Goal: Obtain resource: Download file/media

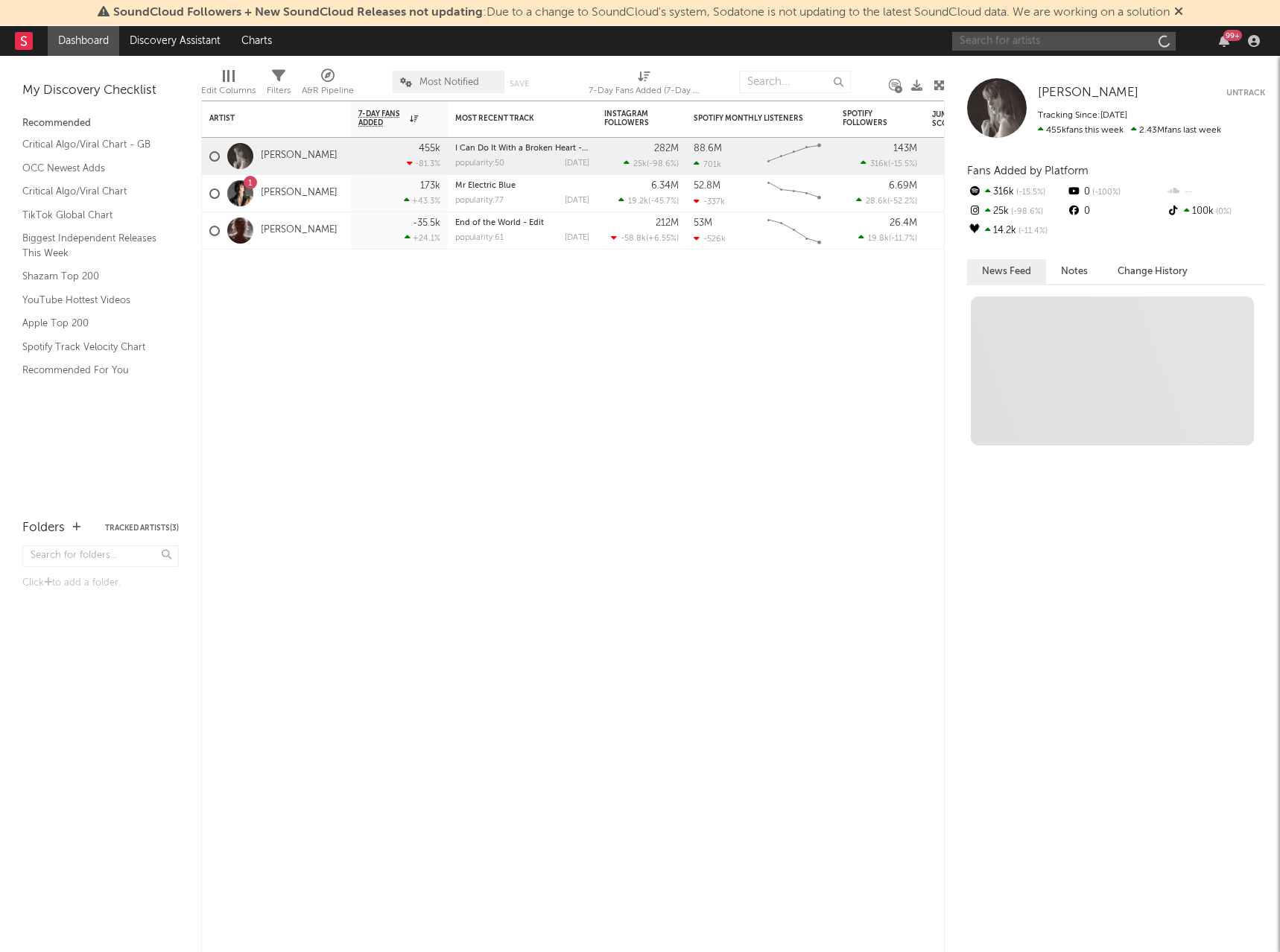
click at [1043, 46] on input "text" at bounding box center [1064, 41] width 224 height 18
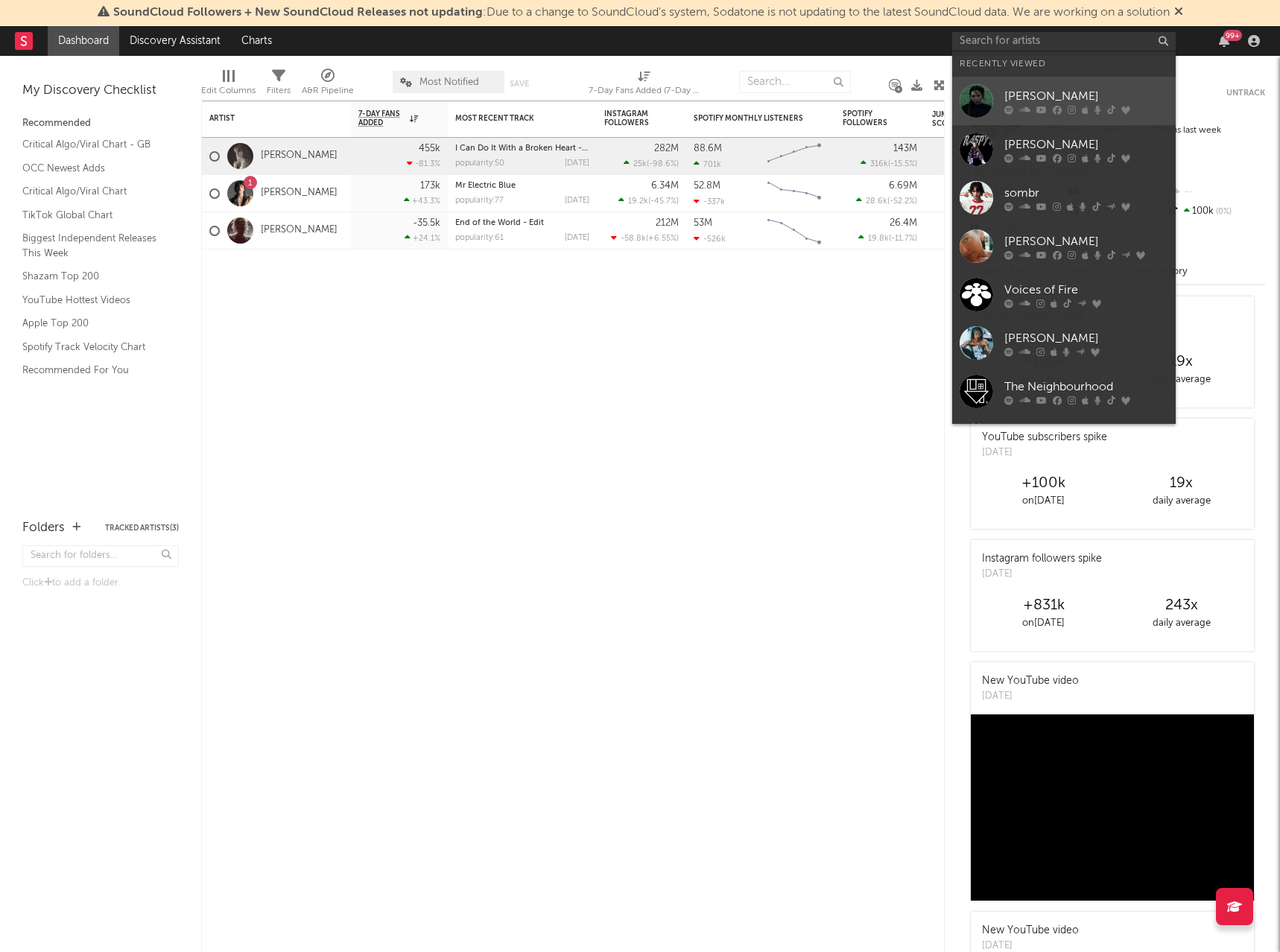
click at [1063, 104] on div "[PERSON_NAME]" at bounding box center [1086, 96] width 164 height 18
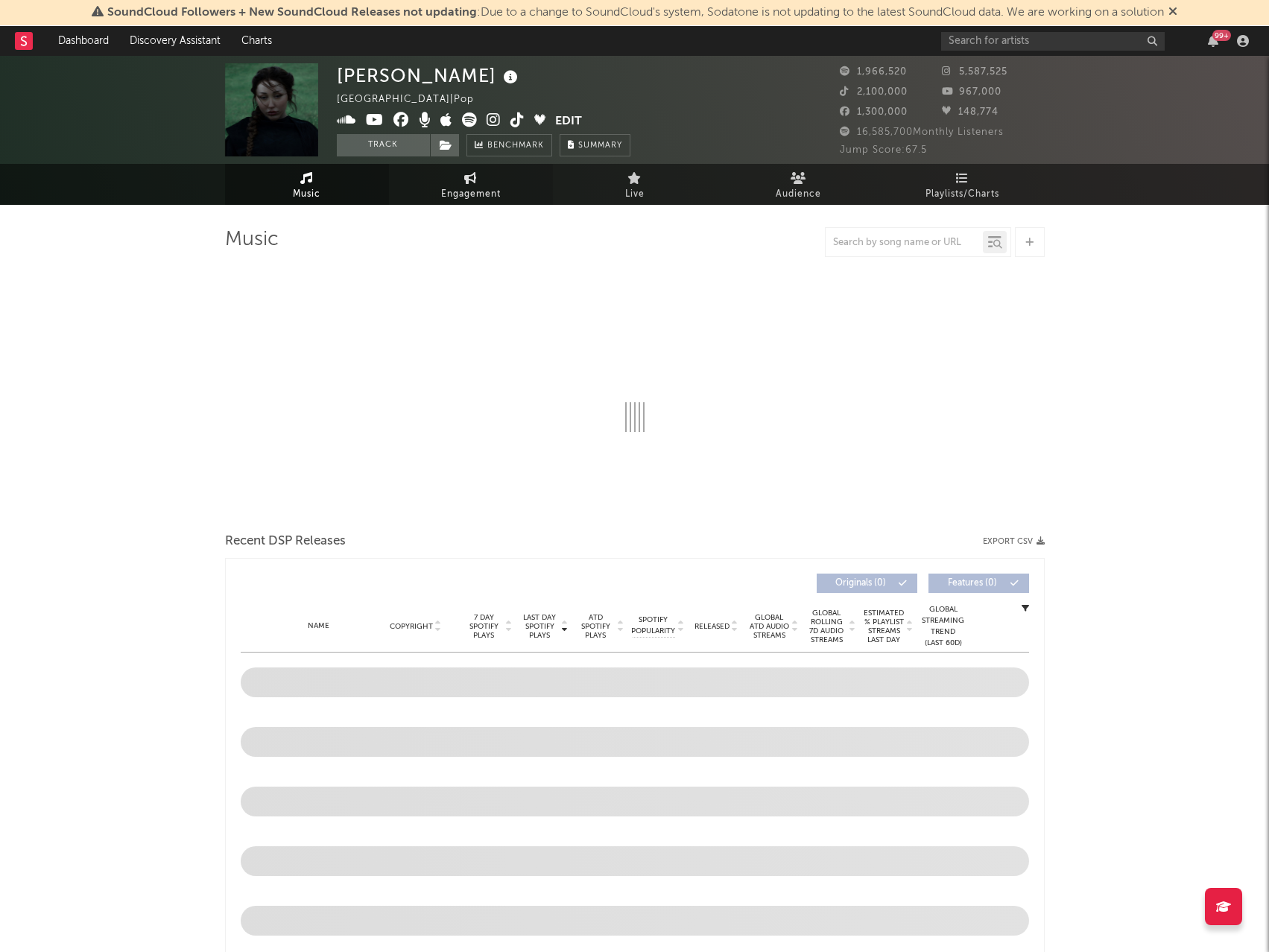
click at [475, 177] on icon at bounding box center [470, 178] width 13 height 12
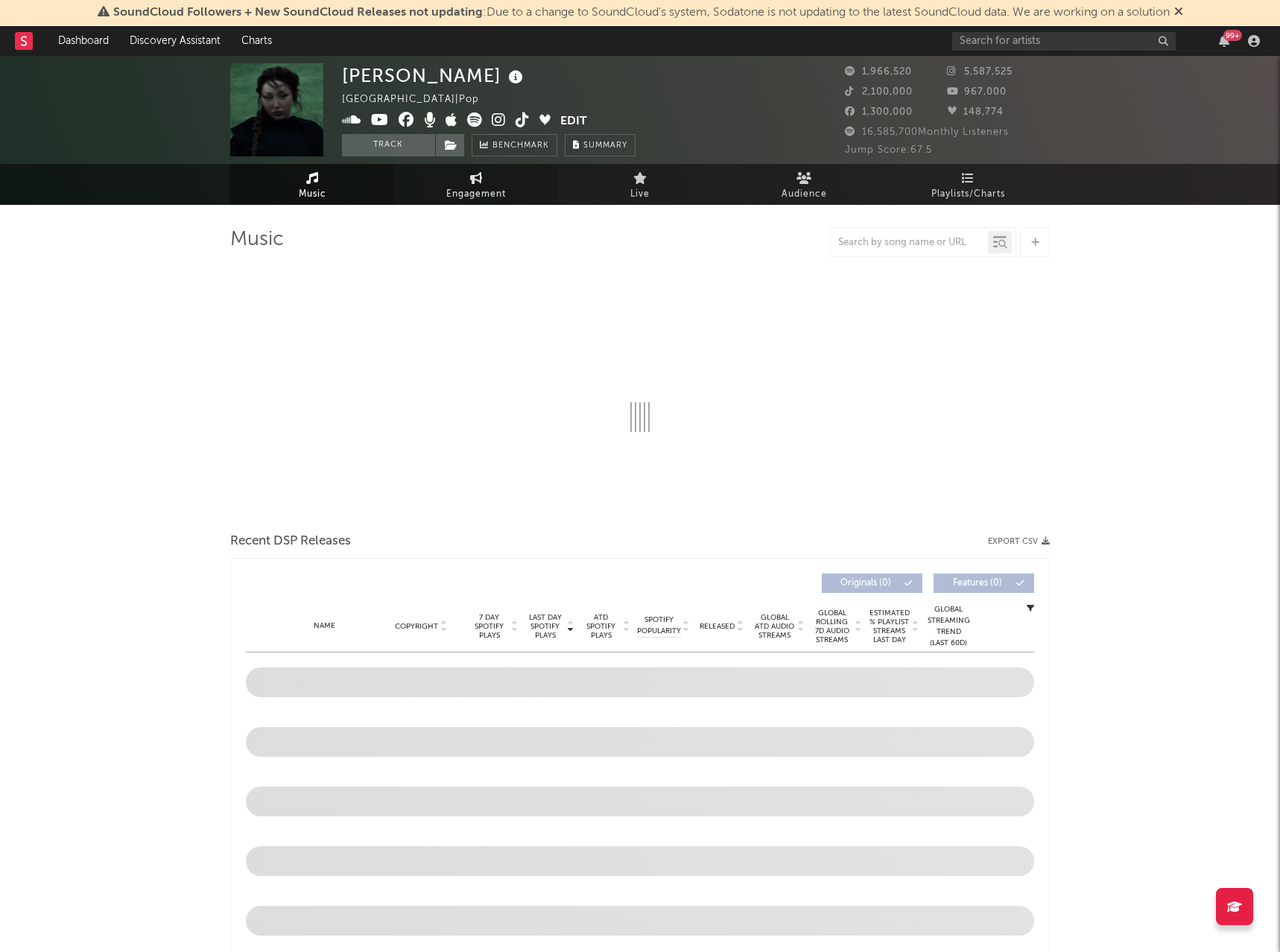
select select "1w"
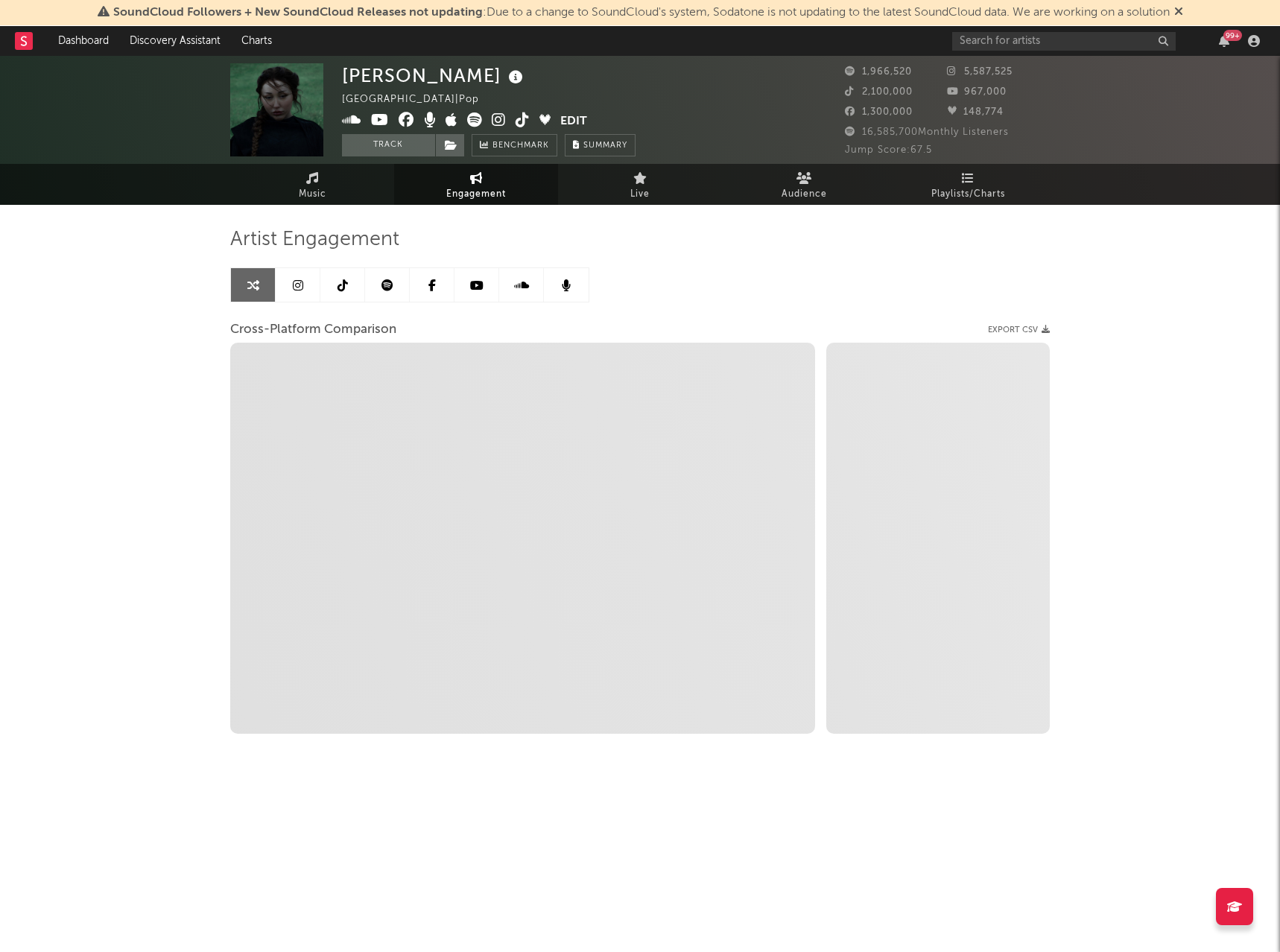
click at [298, 282] on icon at bounding box center [298, 285] width 11 height 12
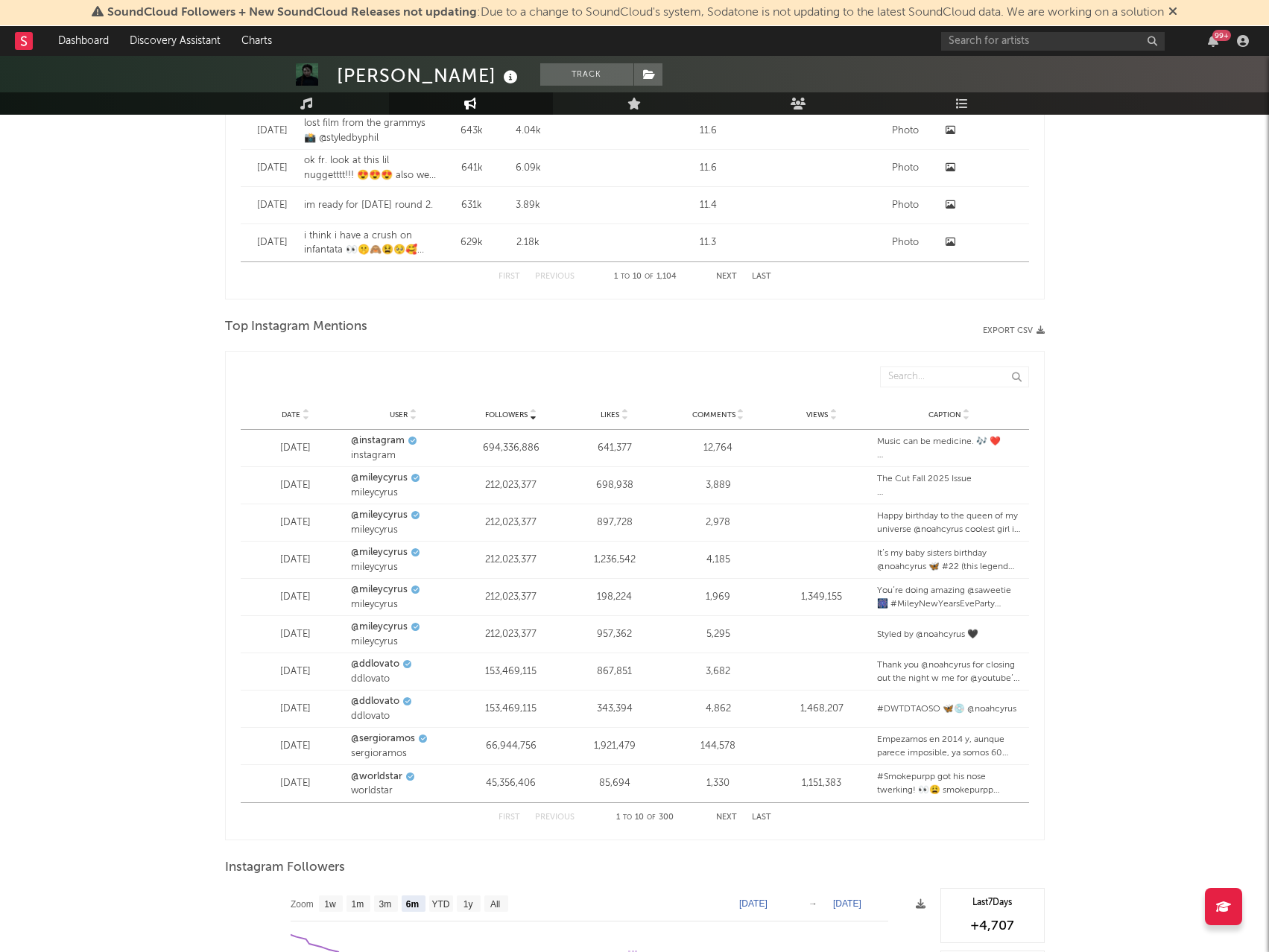
scroll to position [1902, 0]
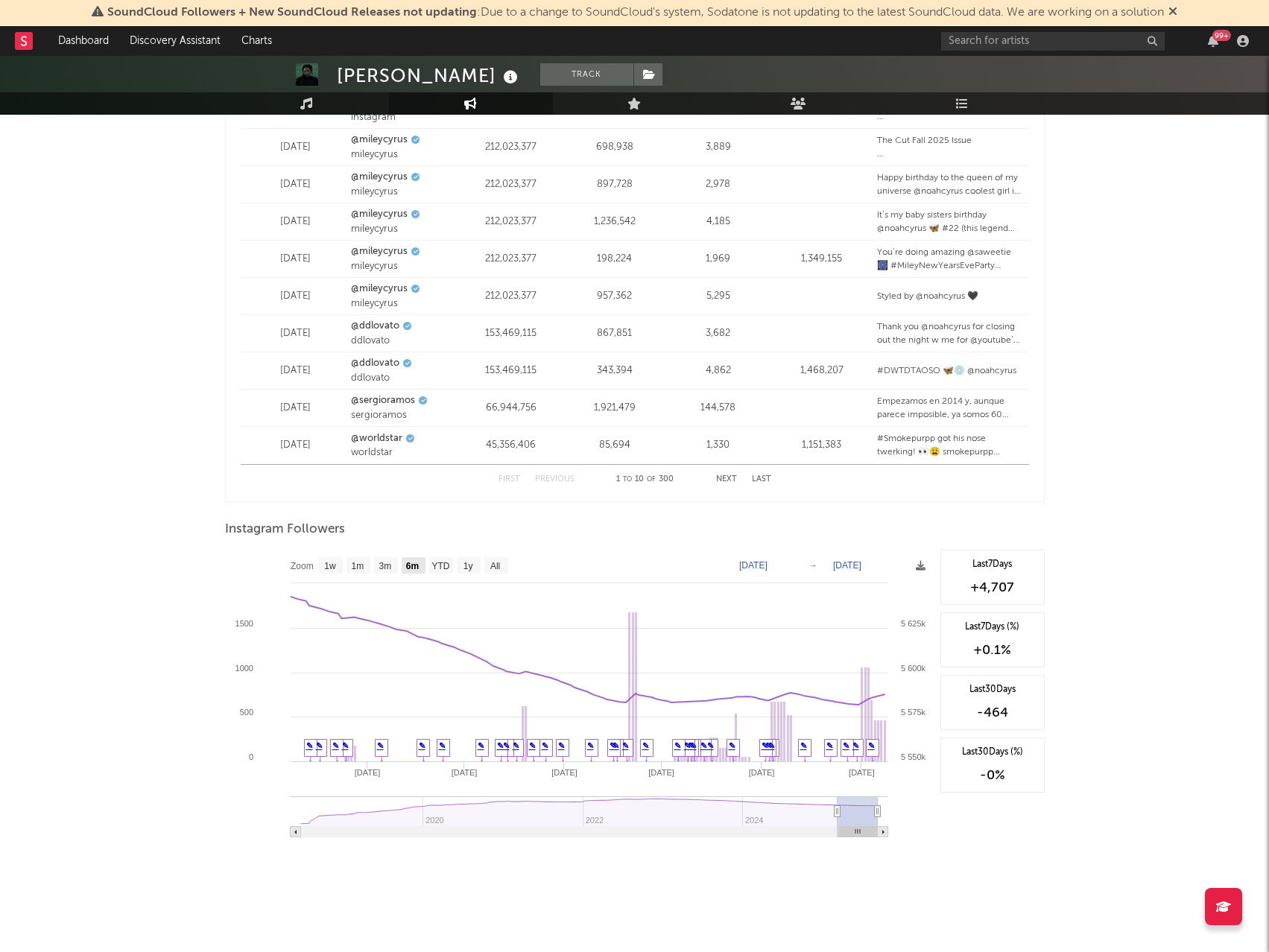
click at [412, 568] on text "6m" at bounding box center [412, 566] width 13 height 11
select select "6m"
click at [913, 568] on rect at bounding box center [579, 699] width 708 height 298
click at [918, 567] on icon at bounding box center [920, 565] width 10 height 10
click at [926, 568] on rect at bounding box center [579, 699] width 708 height 298
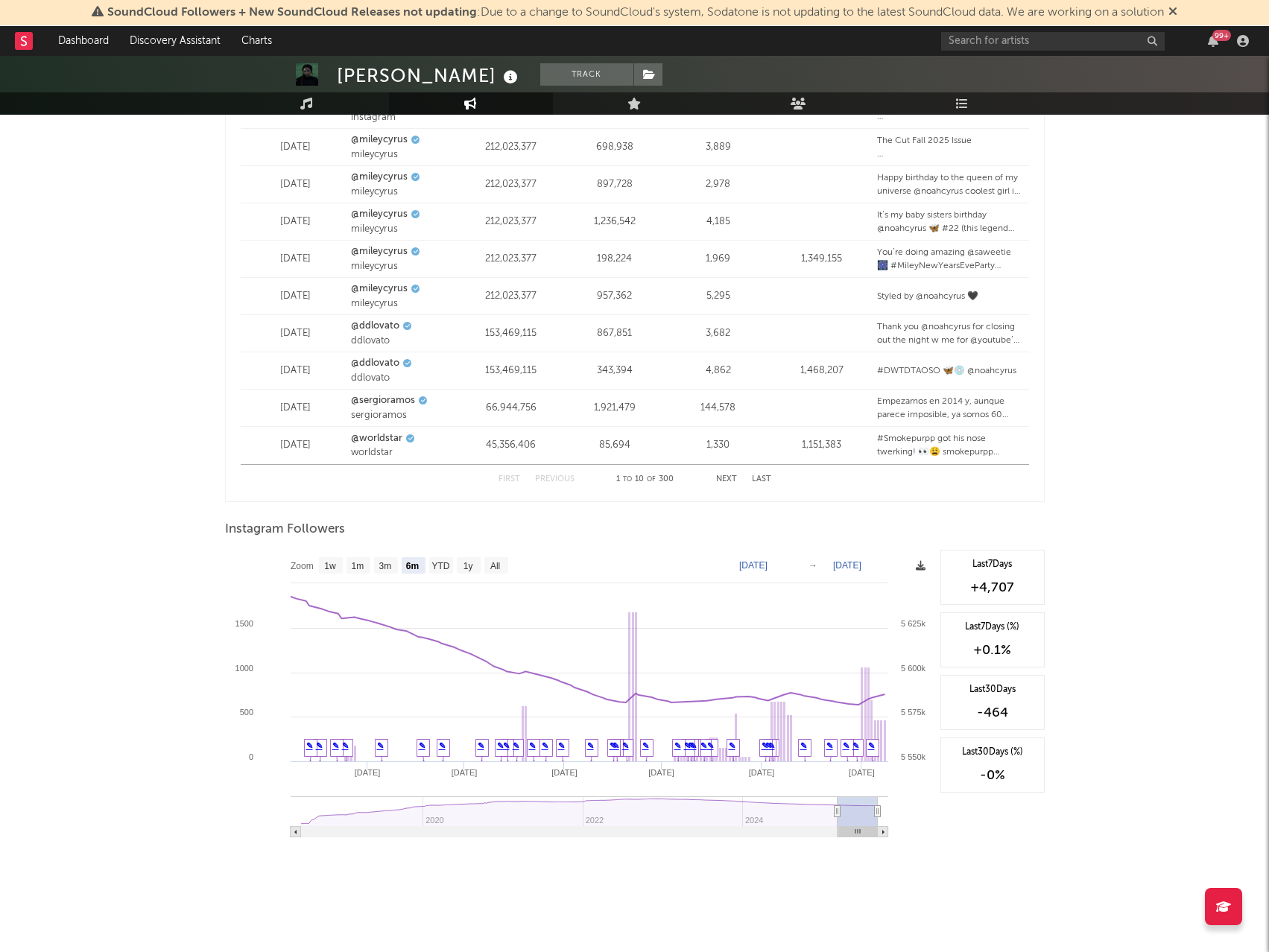
click at [922, 568] on icon at bounding box center [920, 565] width 10 height 10
click at [903, 583] on span "Download as CSV" at bounding box center [851, 584] width 149 height 25
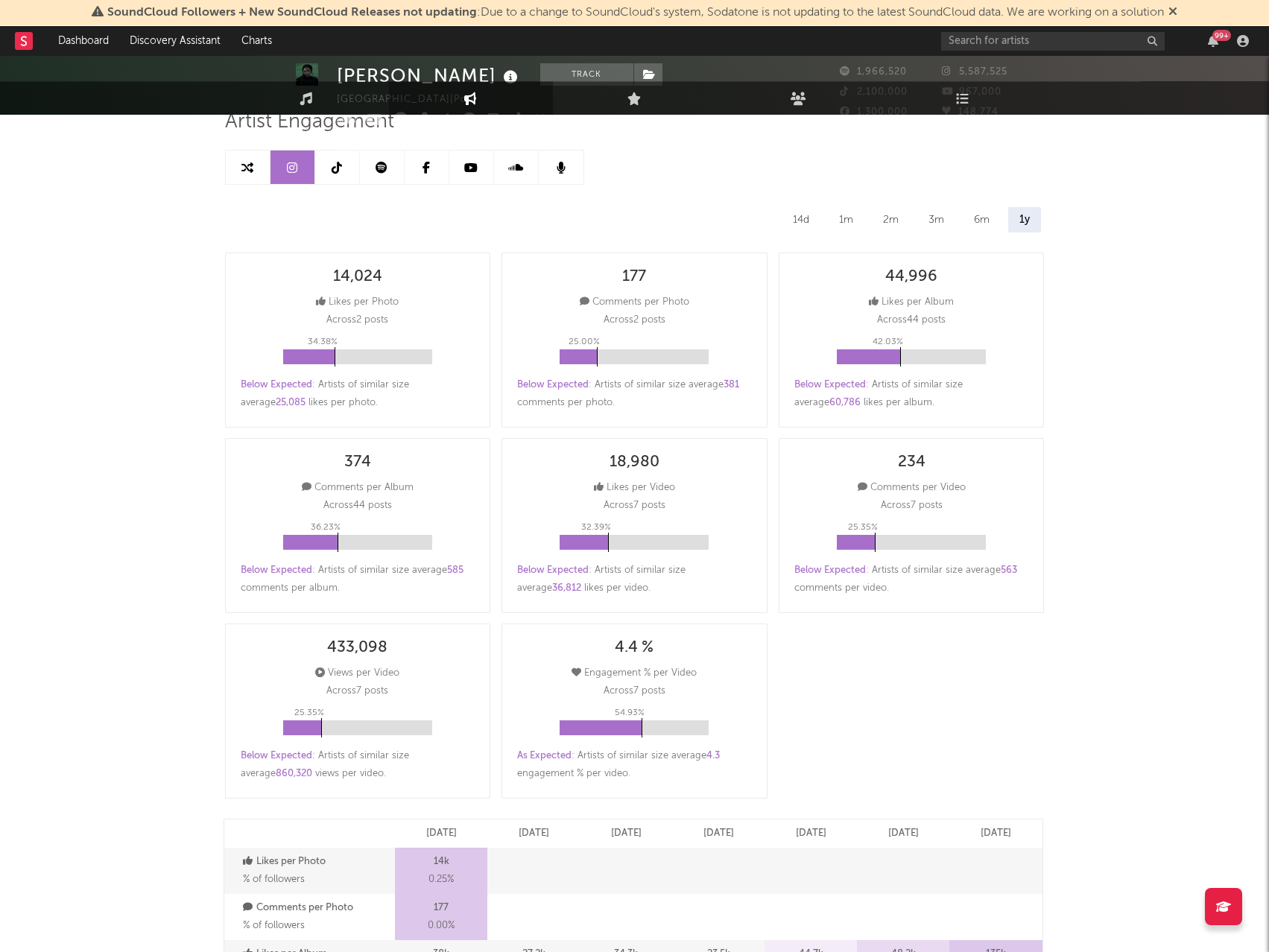
scroll to position [0, 0]
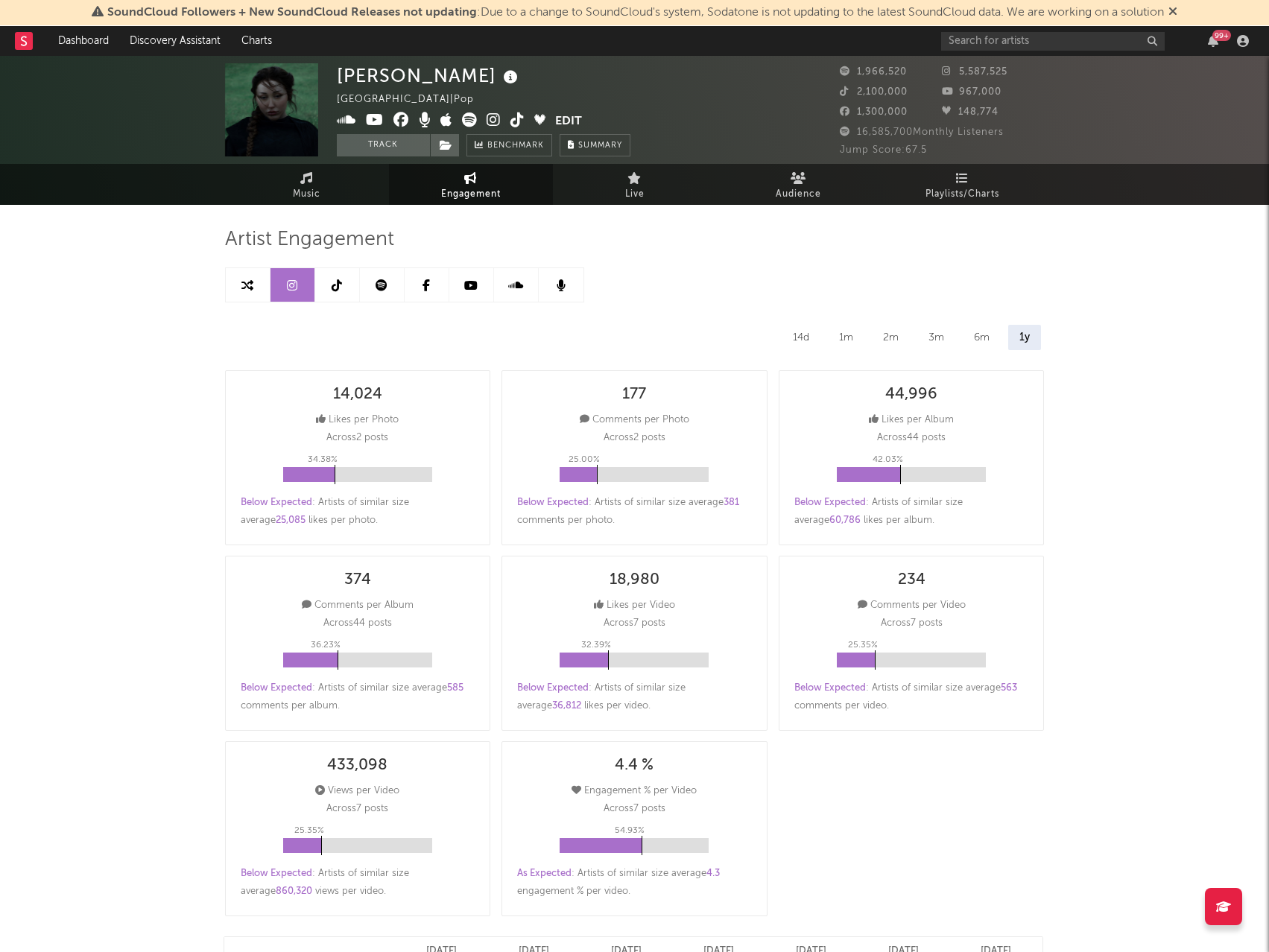
click at [342, 291] on link at bounding box center [337, 285] width 45 height 33
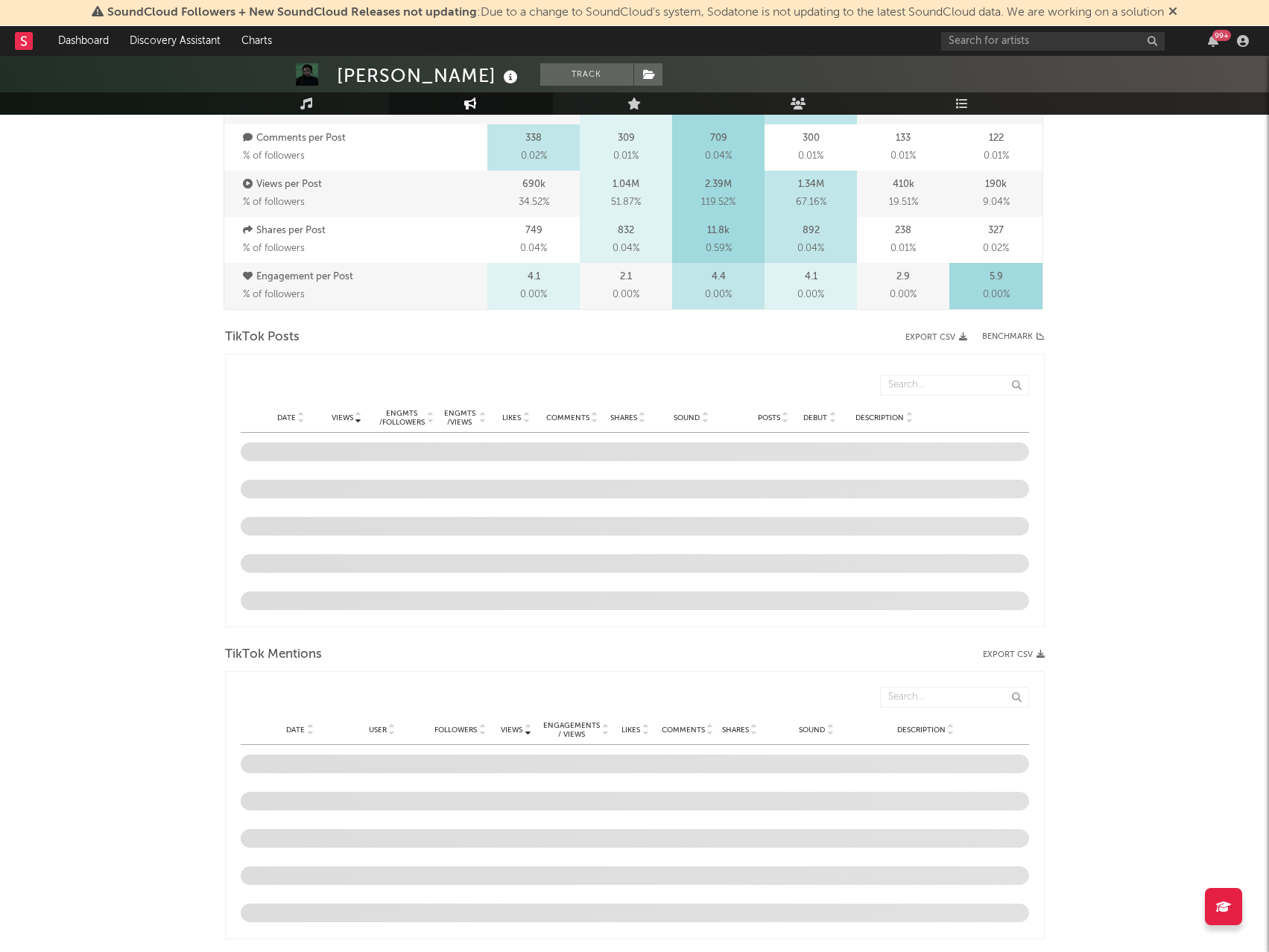
scroll to position [745, 0]
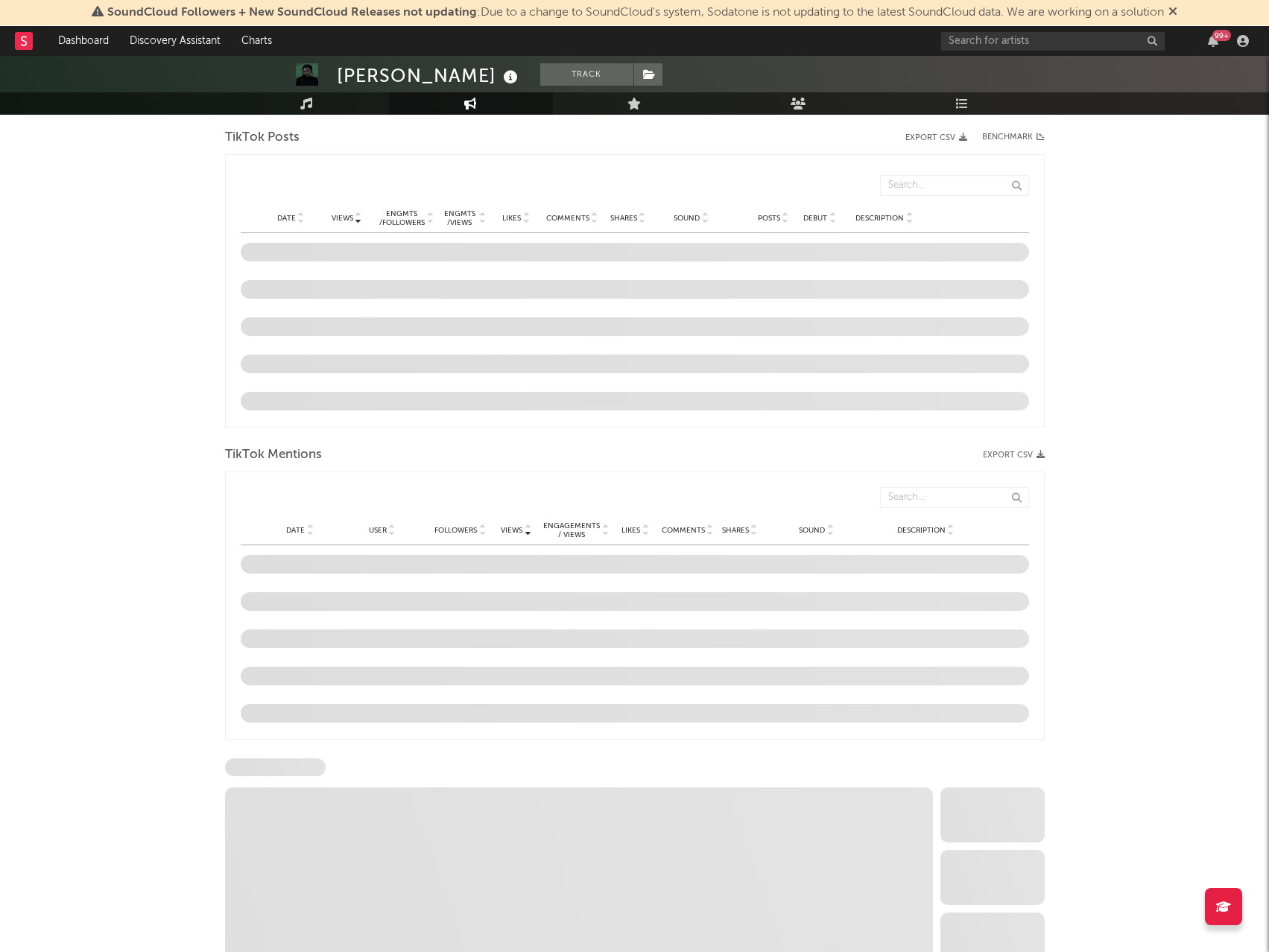
select select "6m"
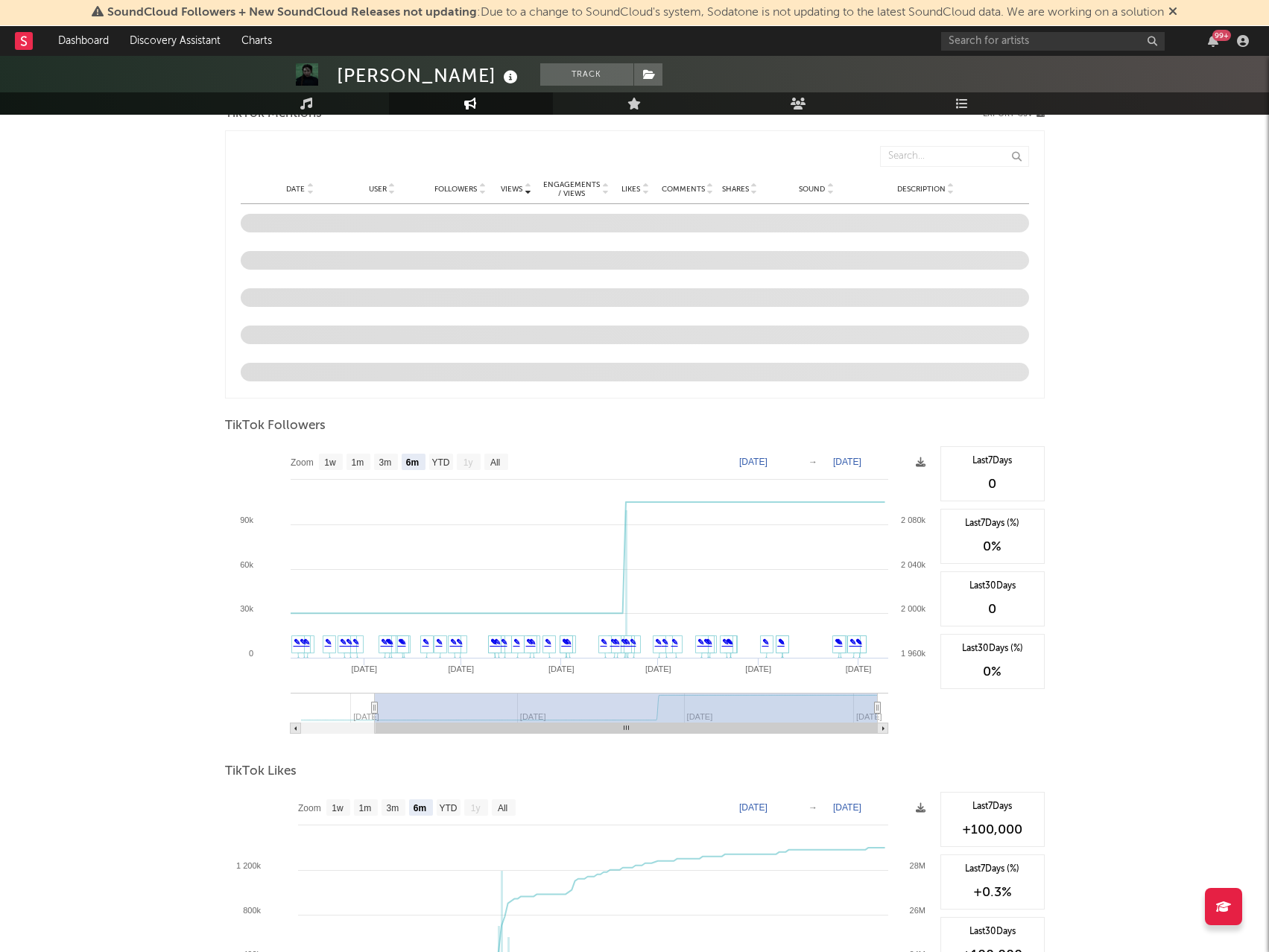
scroll to position [1117, 0]
click at [499, 457] on text "All" at bounding box center [494, 461] width 10 height 11
select select "All"
type input "[DATE]"
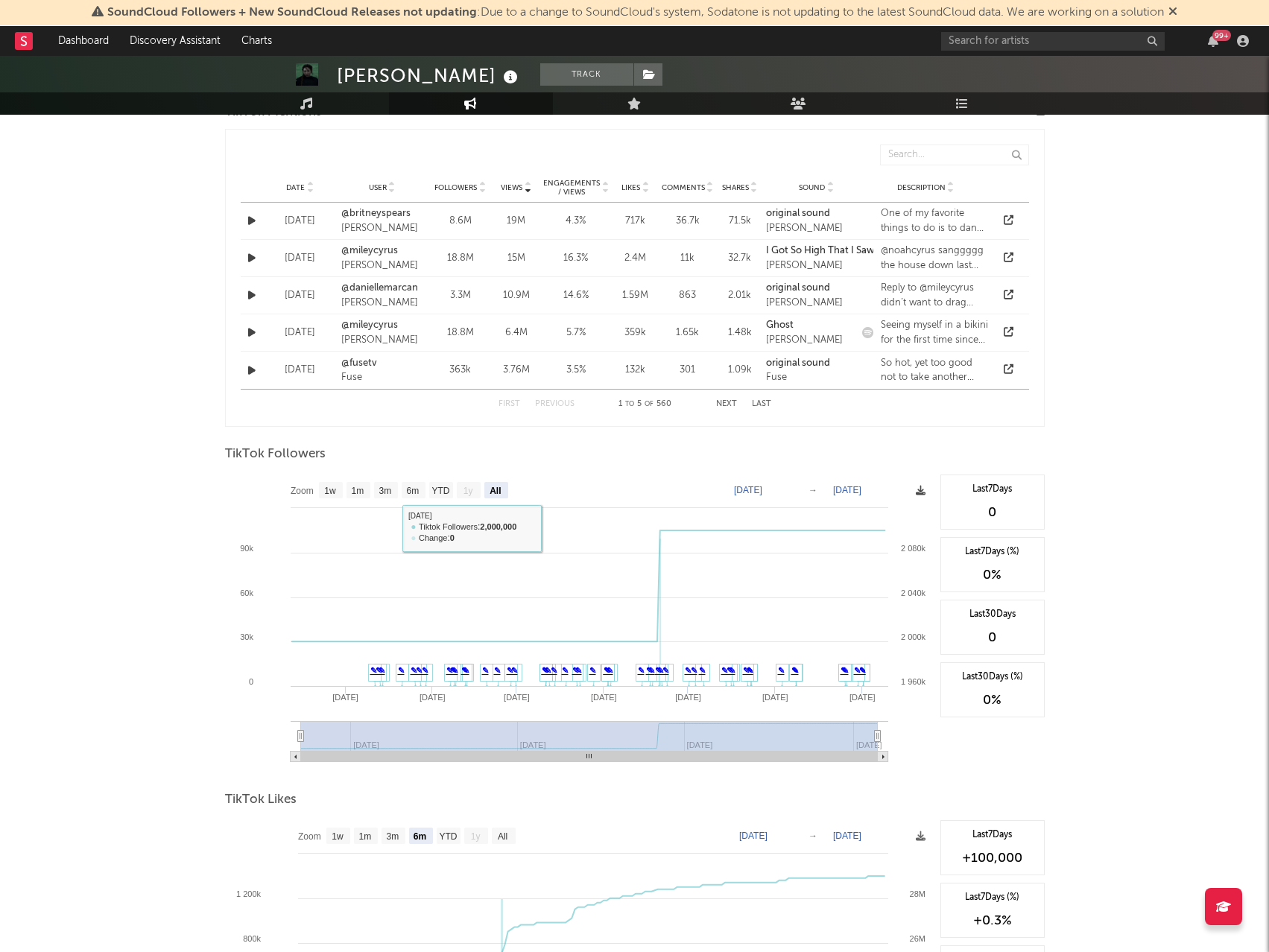
click at [922, 492] on icon at bounding box center [920, 490] width 10 height 10
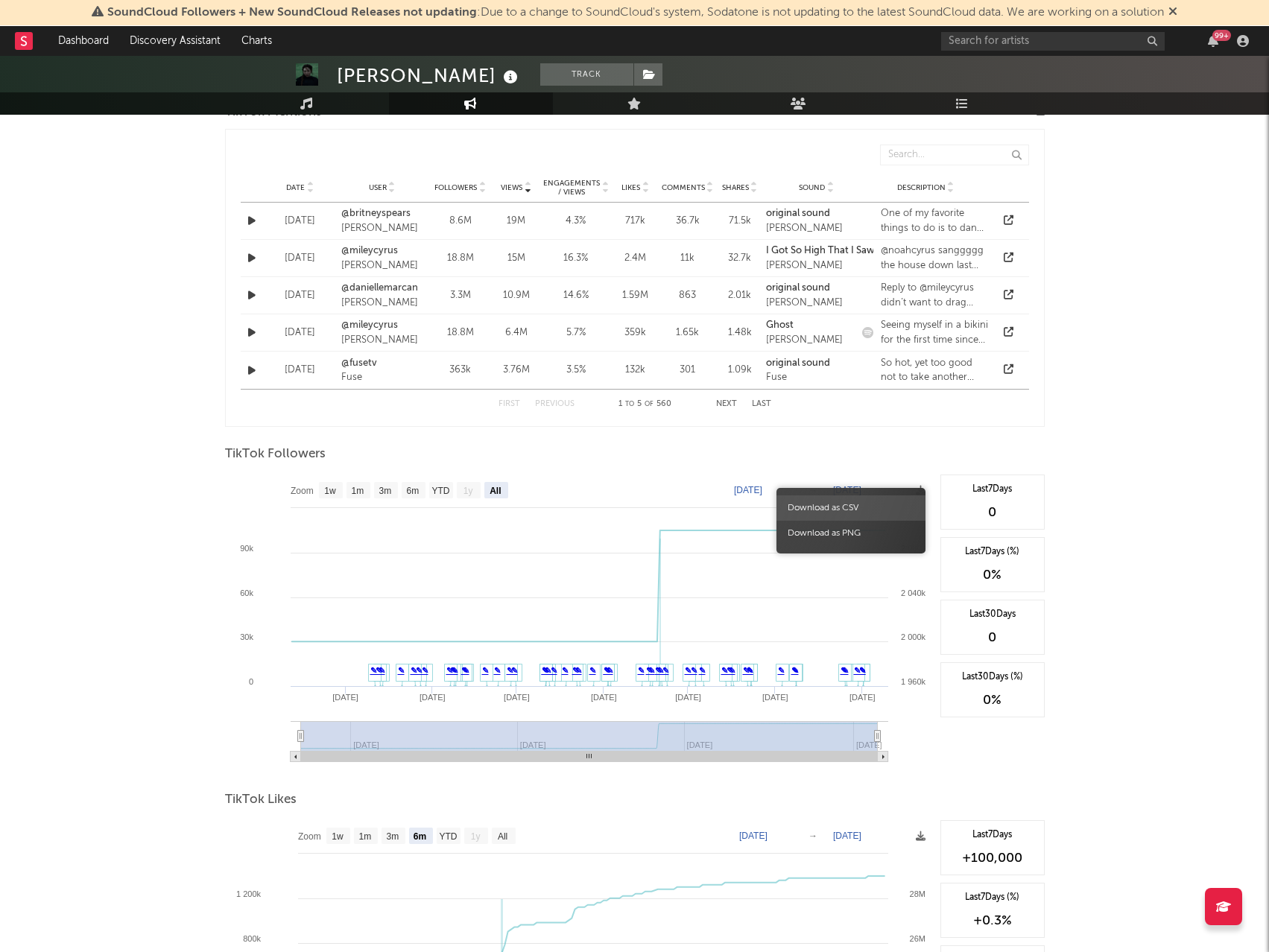
click at [856, 513] on span "Download as CSV" at bounding box center [851, 508] width 149 height 25
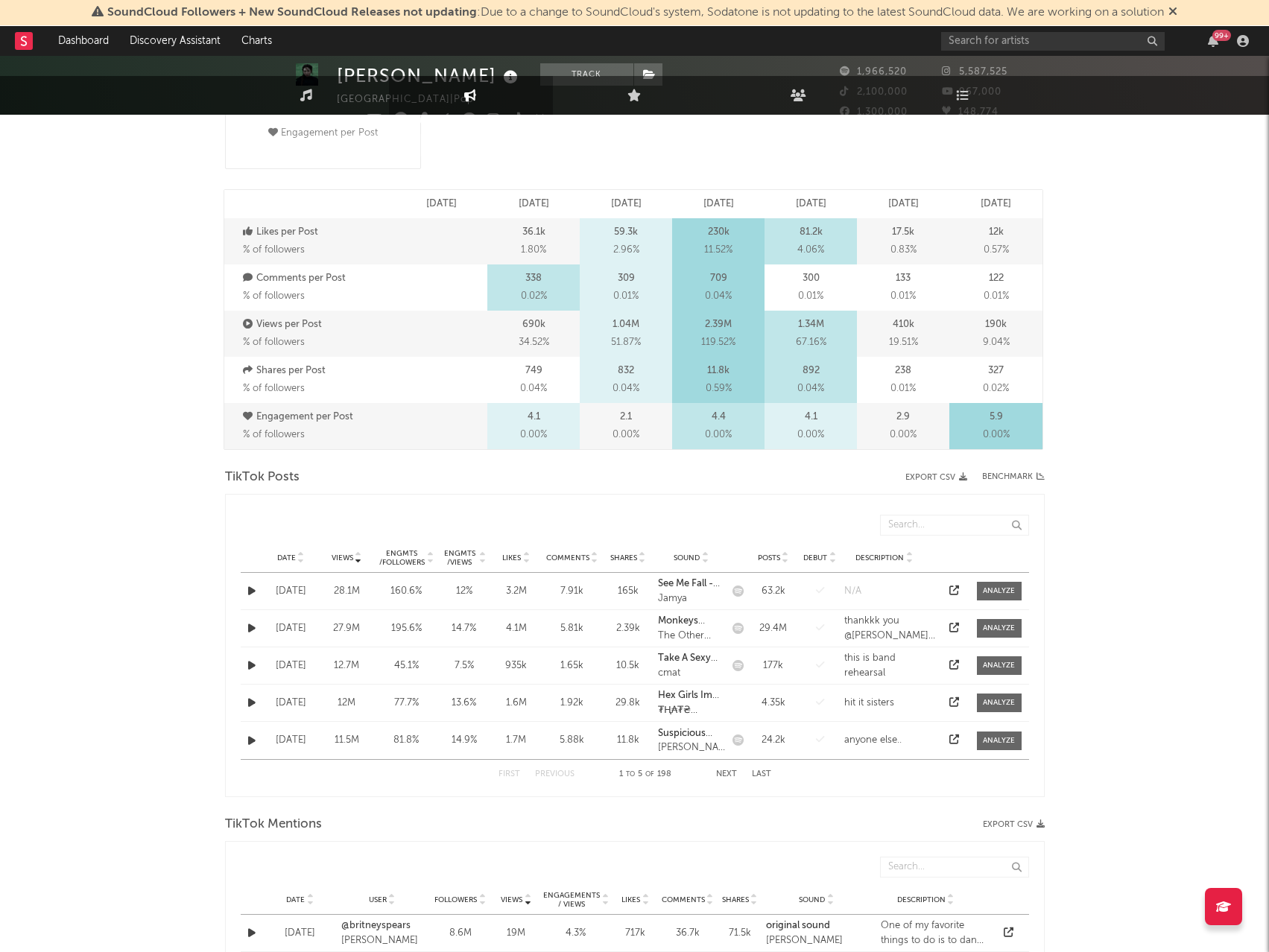
scroll to position [0, 0]
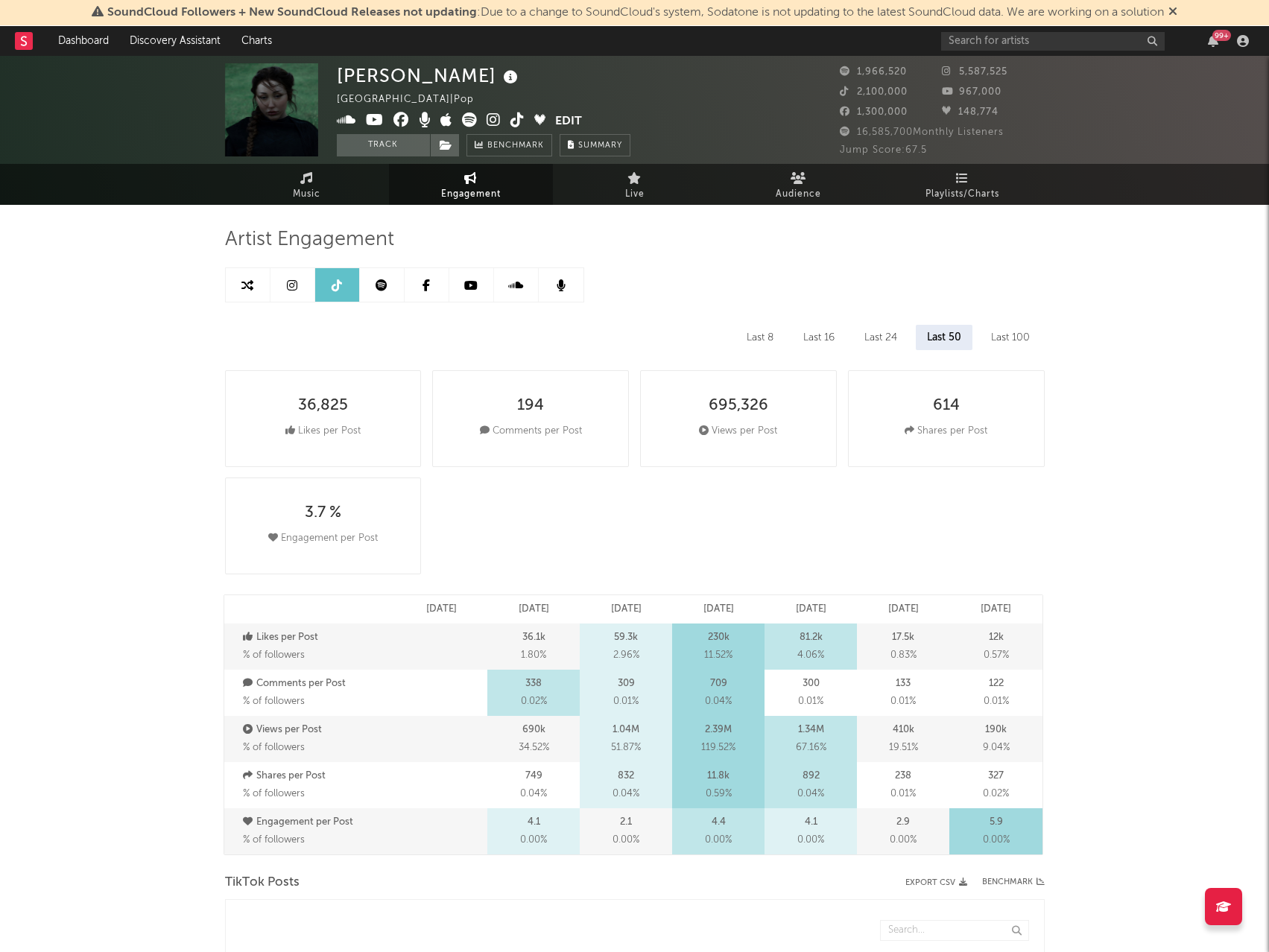
click at [463, 282] on link at bounding box center [471, 285] width 45 height 33
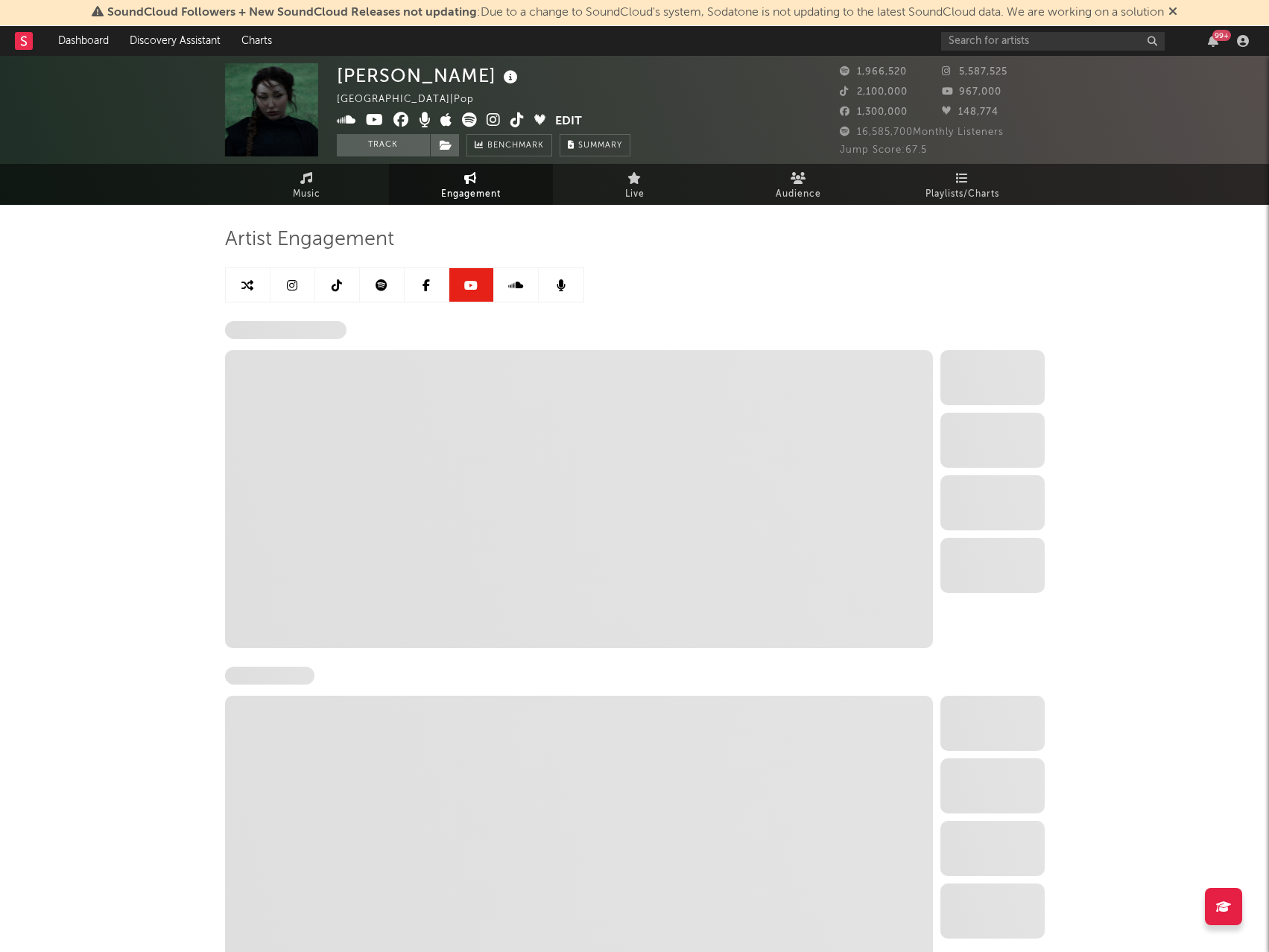
select select "6m"
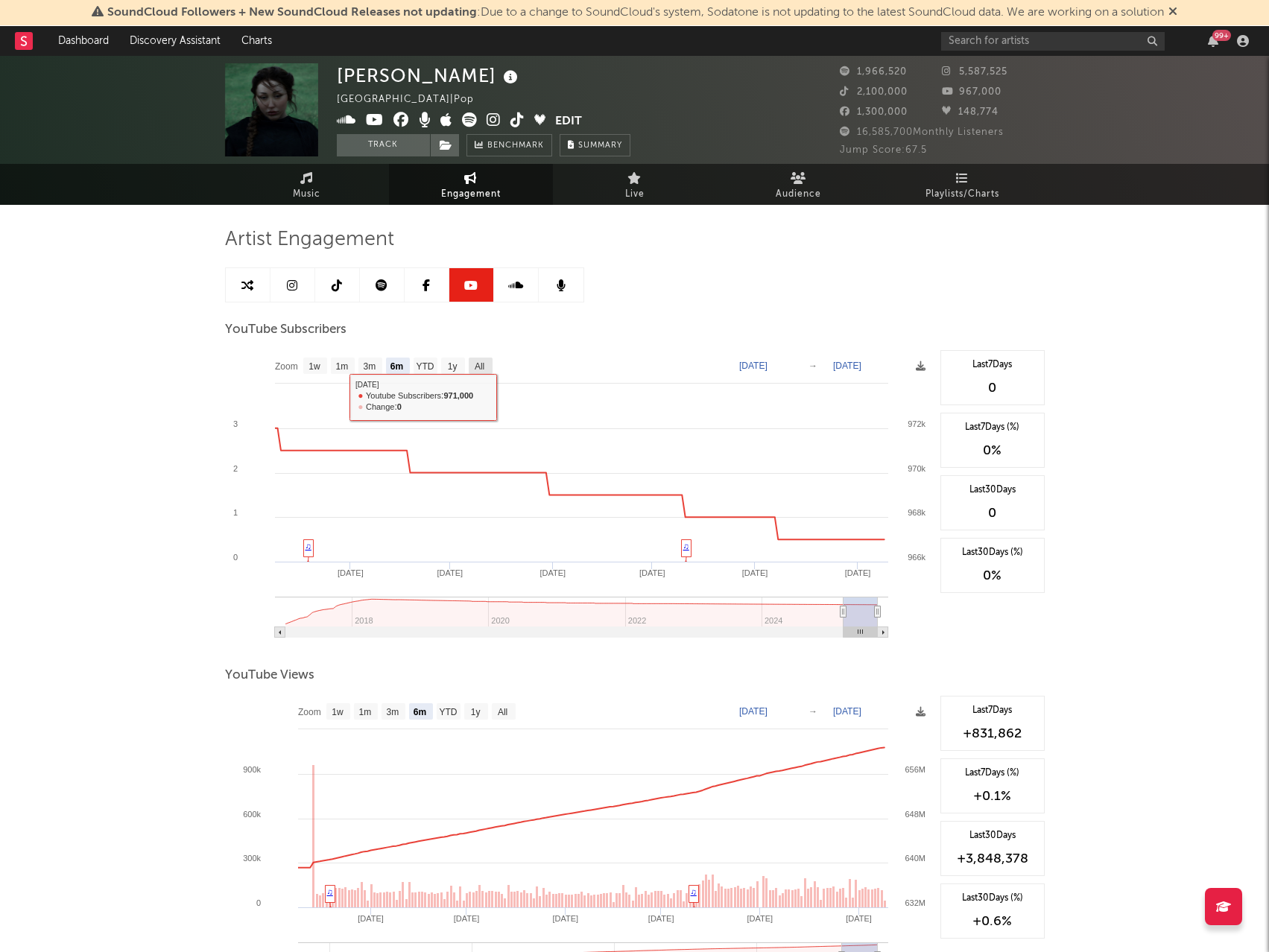
click at [483, 362] on text "All" at bounding box center [479, 367] width 10 height 11
select select "All"
type input "[DATE]"
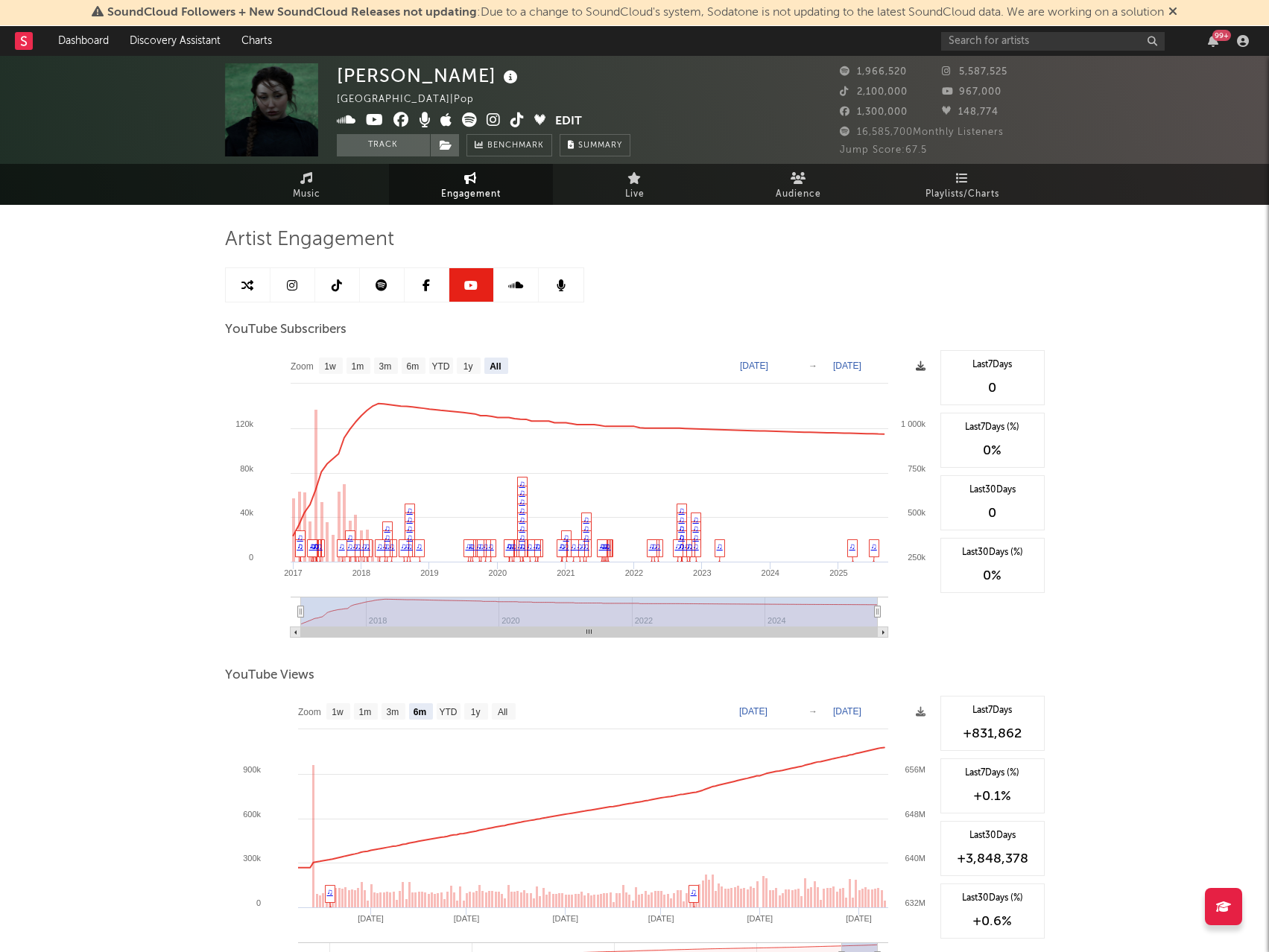
click at [919, 366] on icon at bounding box center [920, 366] width 10 height 10
click at [872, 387] on span "Download as CSV" at bounding box center [848, 382] width 149 height 25
